Goal: Check status

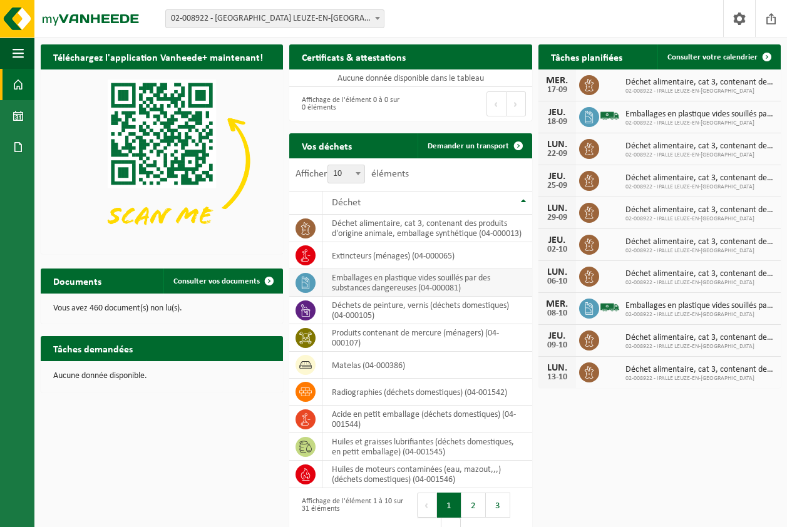
scroll to position [36, 0]
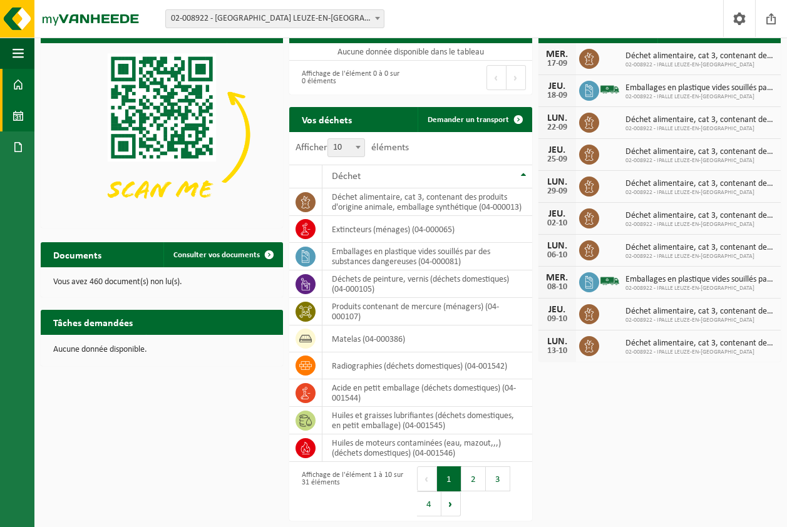
click at [14, 113] on span at bounding box center [18, 115] width 11 height 31
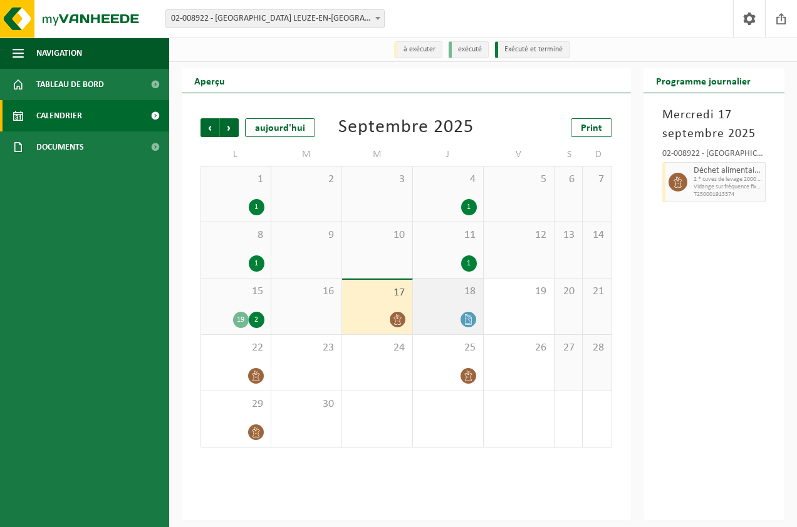
click at [472, 319] on icon at bounding box center [468, 319] width 11 height 11
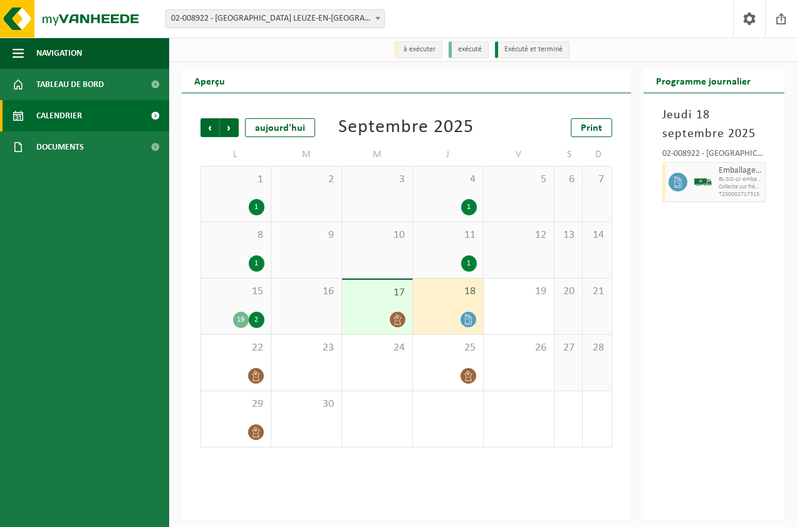
click at [237, 318] on div "19" at bounding box center [241, 320] width 16 height 16
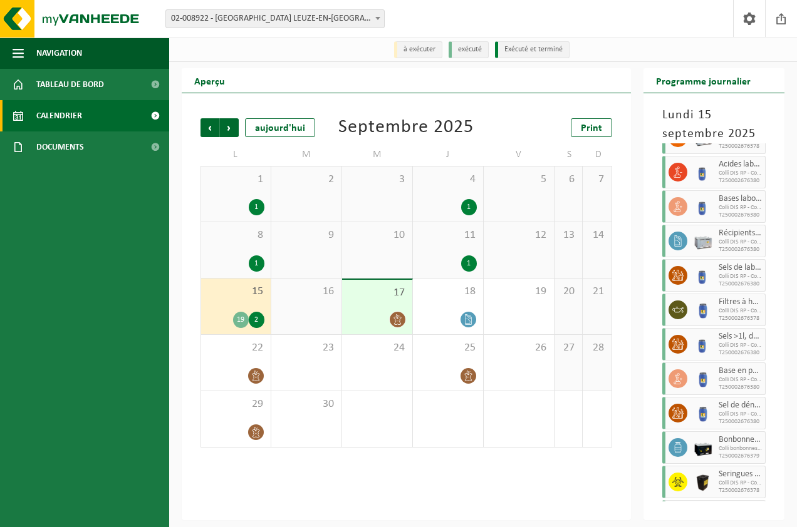
scroll to position [413, 0]
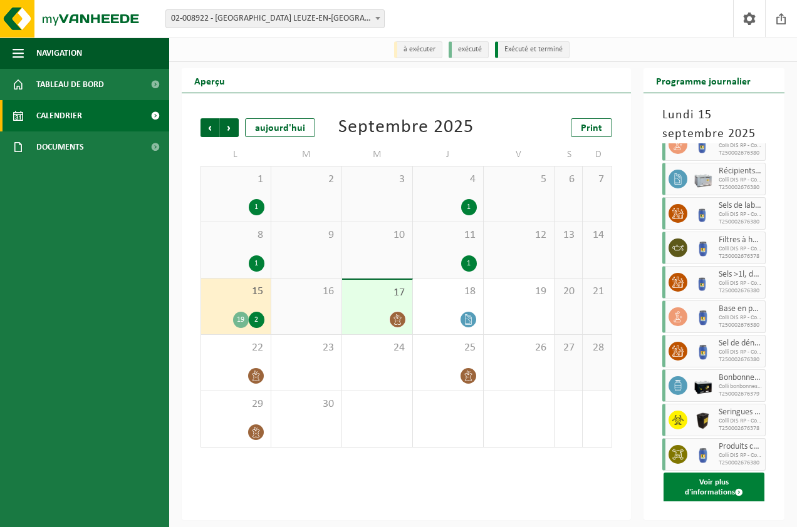
click at [698, 494] on button "Voir plus d'informations" at bounding box center [713, 488] width 101 height 30
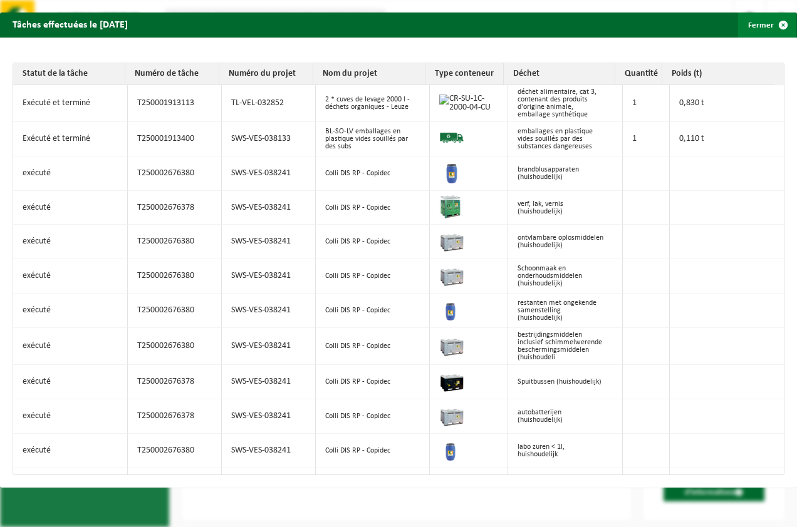
click at [745, 25] on button "Fermer" at bounding box center [767, 25] width 58 height 25
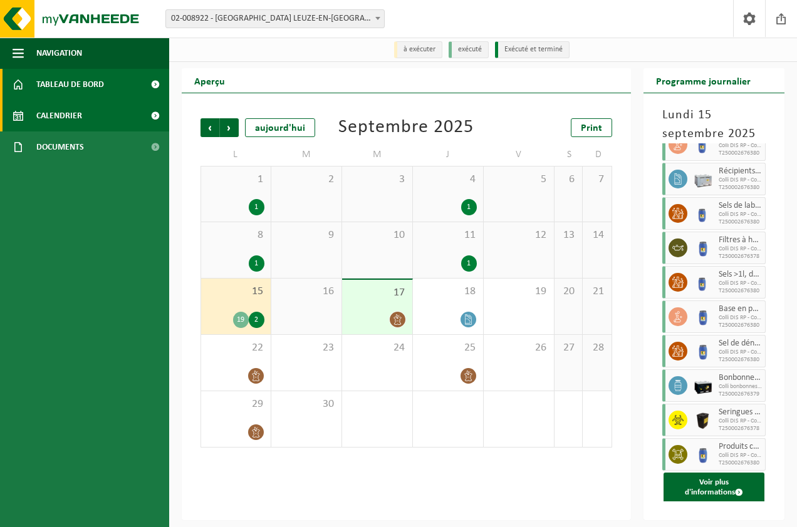
click at [60, 83] on span "Tableau de bord" at bounding box center [70, 84] width 68 height 31
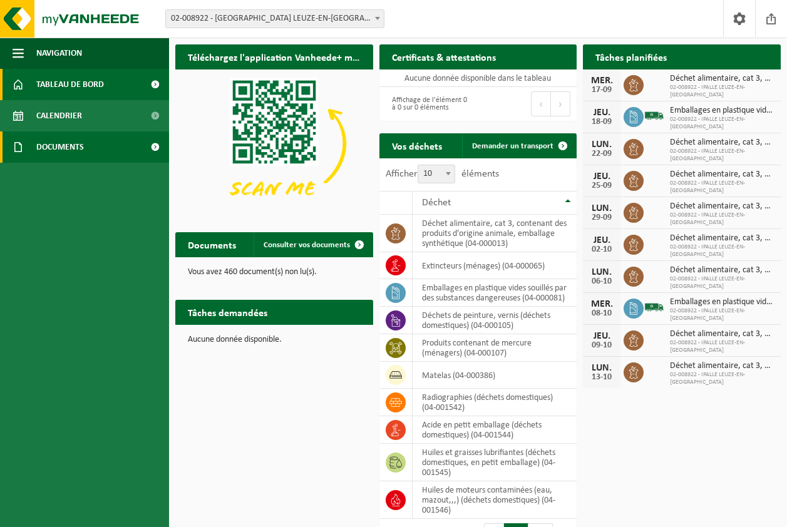
click at [55, 148] on span "Documents" at bounding box center [60, 147] width 48 height 31
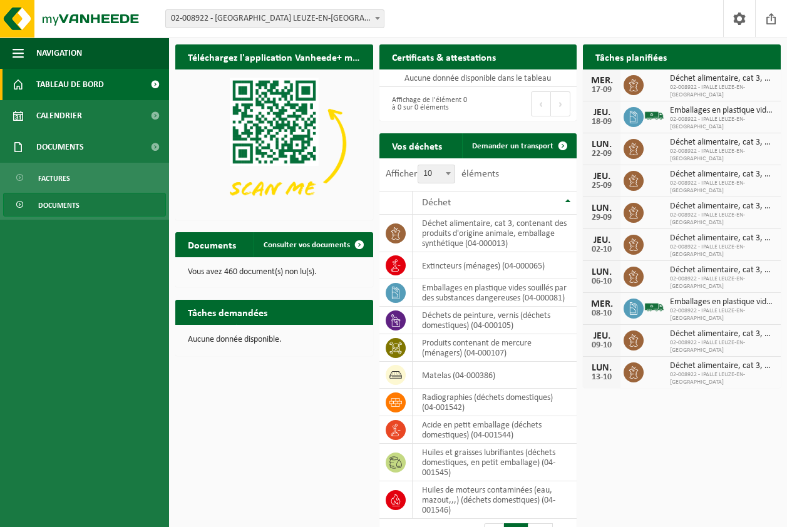
click at [80, 206] on link "Documents" at bounding box center [84, 205] width 163 height 24
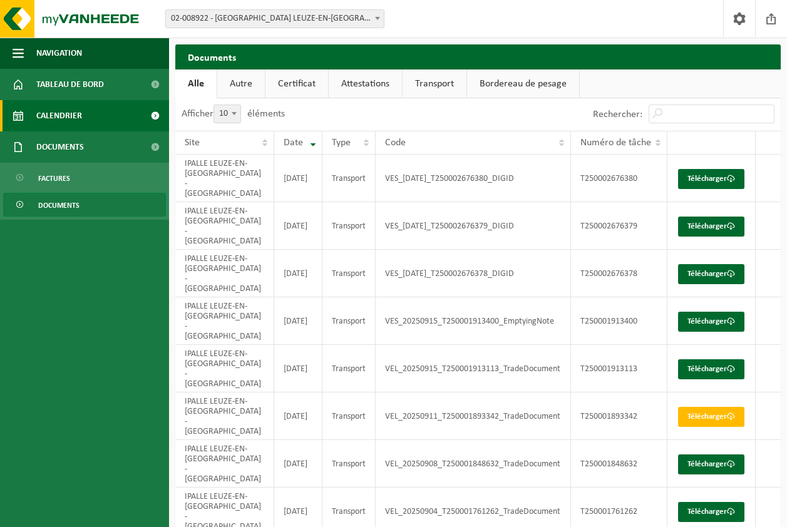
click at [52, 115] on span "Calendrier" at bounding box center [59, 115] width 46 height 31
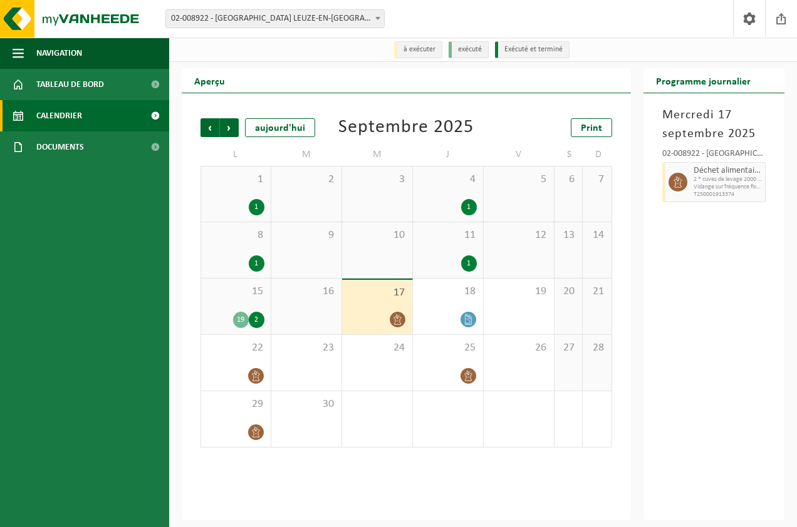
click at [252, 259] on div "1" at bounding box center [257, 264] width 16 height 16
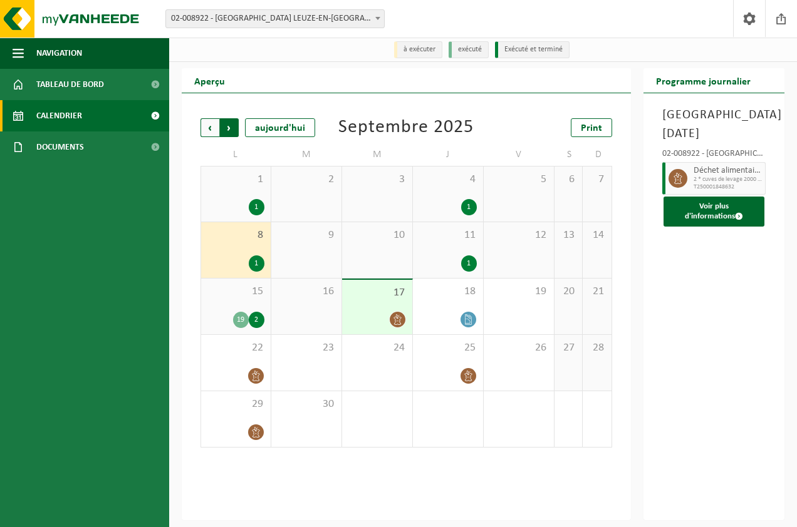
click at [212, 124] on span "Précédent" at bounding box center [209, 127] width 19 height 19
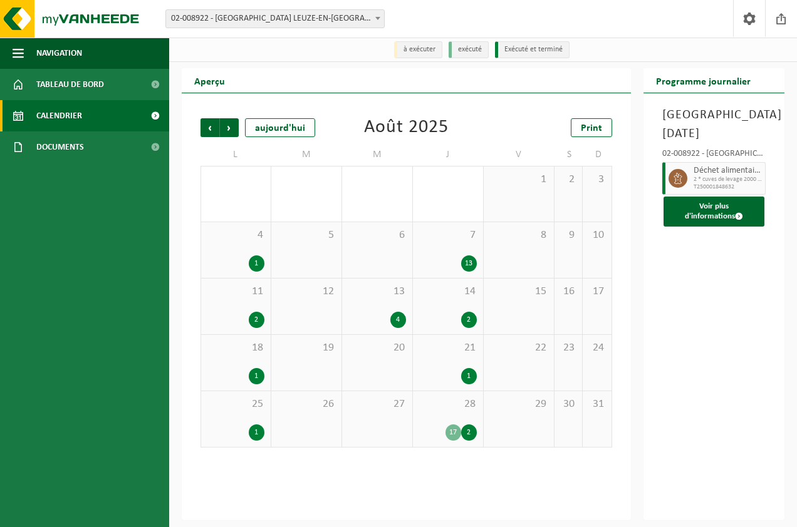
click at [467, 432] on div "2" at bounding box center [469, 433] width 16 height 16
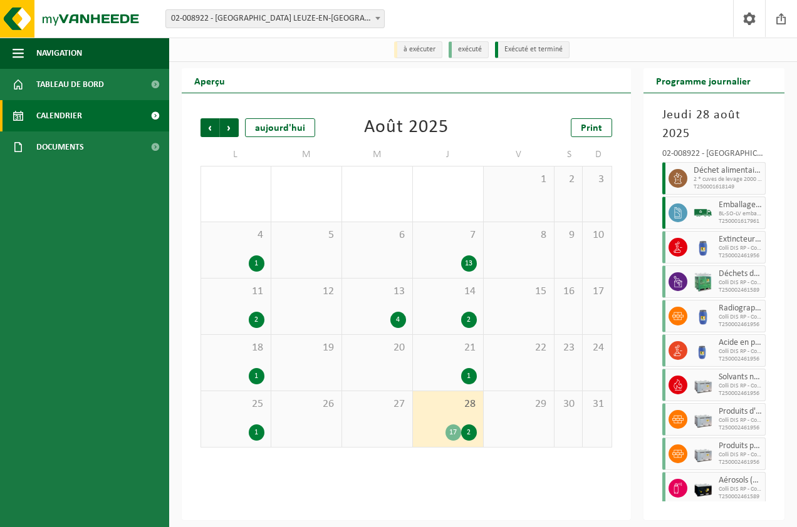
click at [398, 316] on div "4" at bounding box center [398, 320] width 16 height 16
